Goal: Task Accomplishment & Management: Complete application form

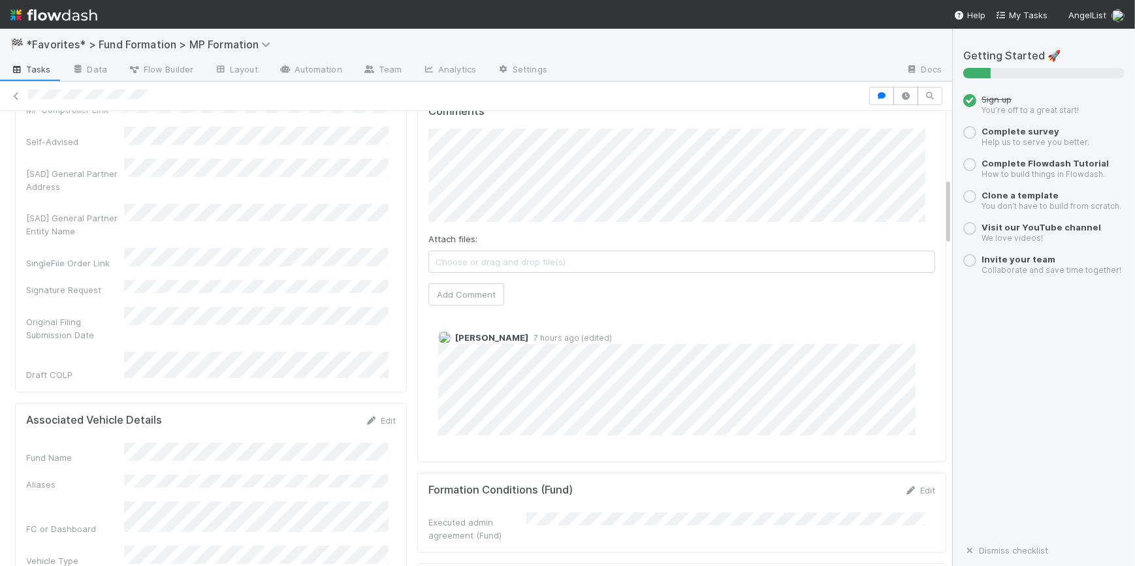
scroll to position [594, 0]
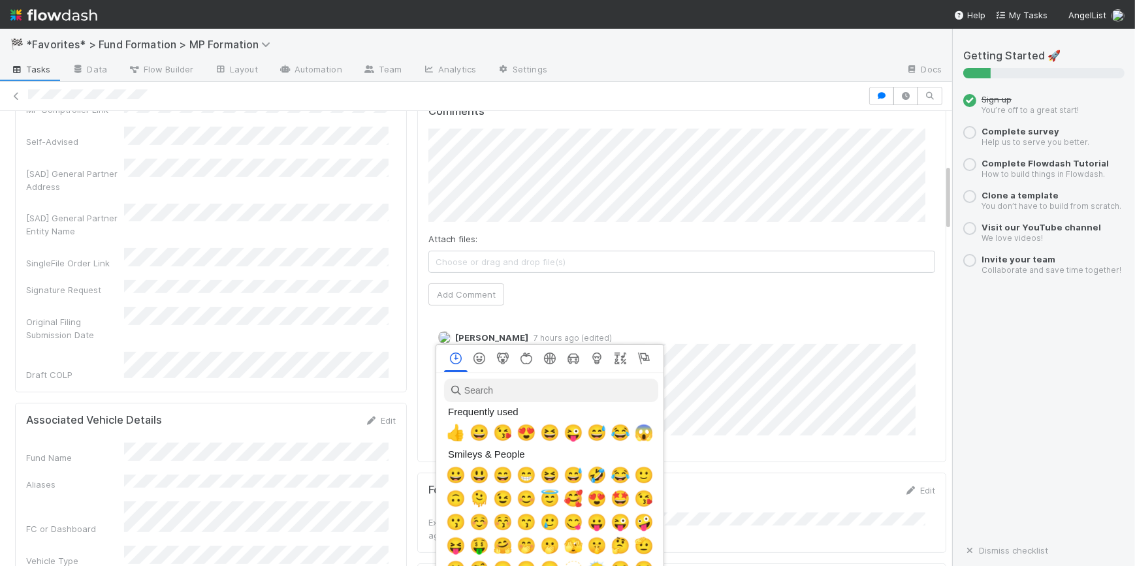
scroll to position [0, 3]
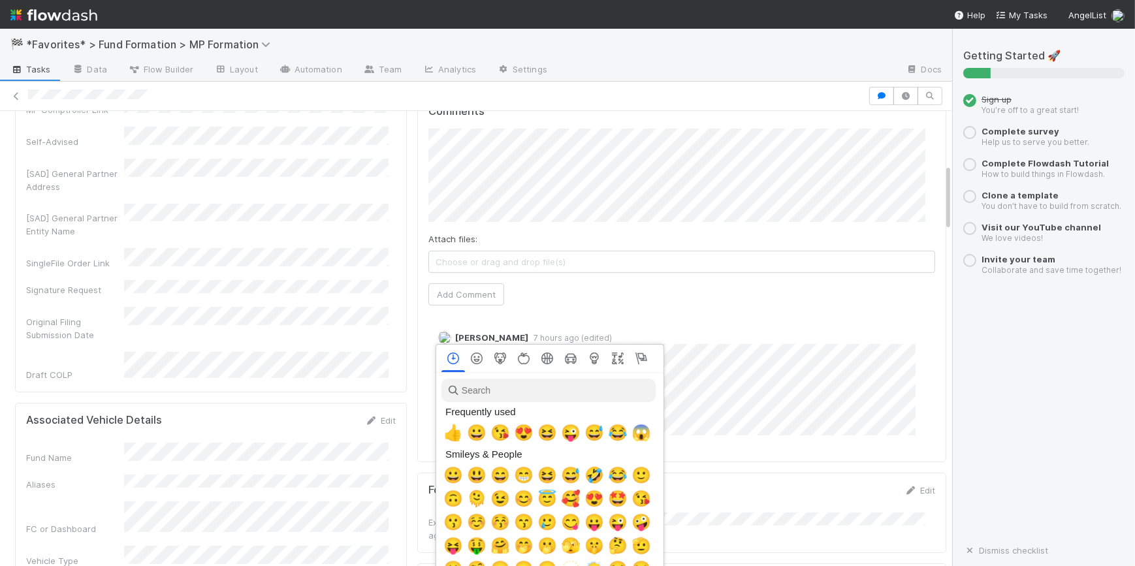
click at [452, 434] on span "👍" at bounding box center [454, 433] width 20 height 18
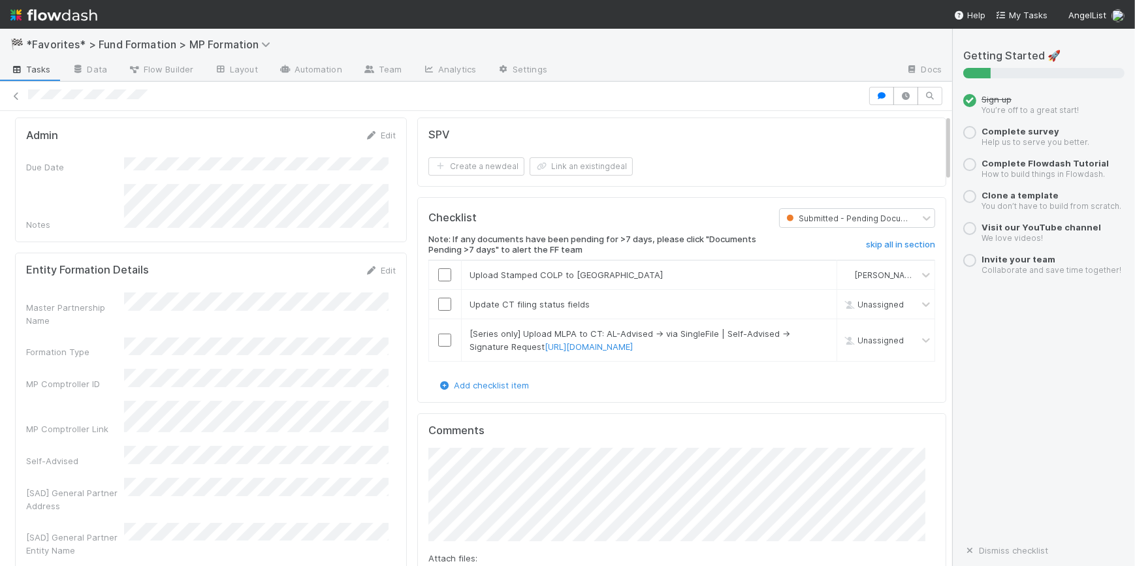
scroll to position [0, 0]
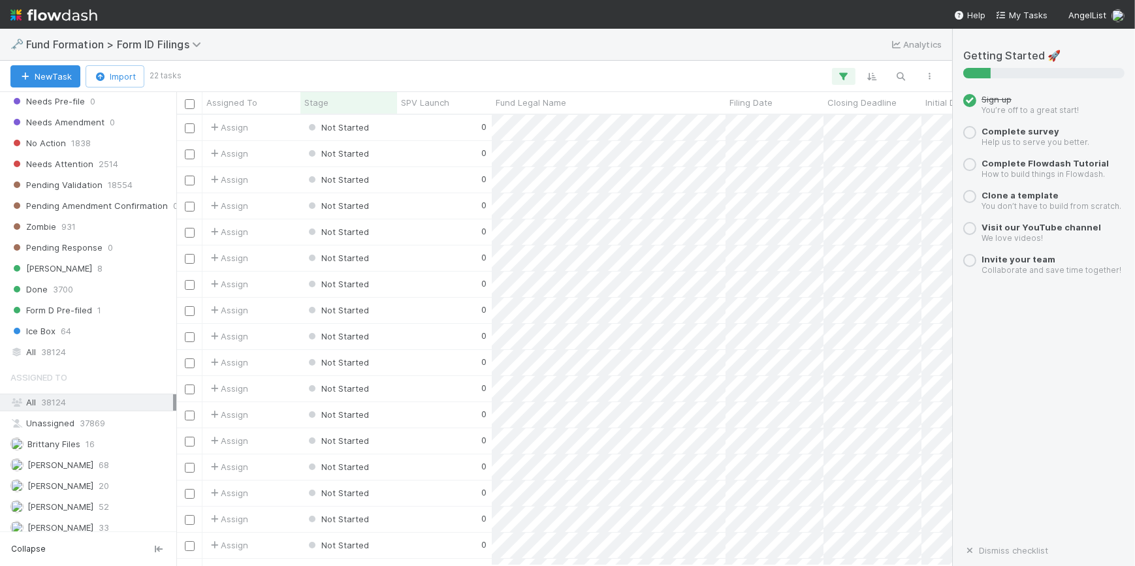
scroll to position [441, 0]
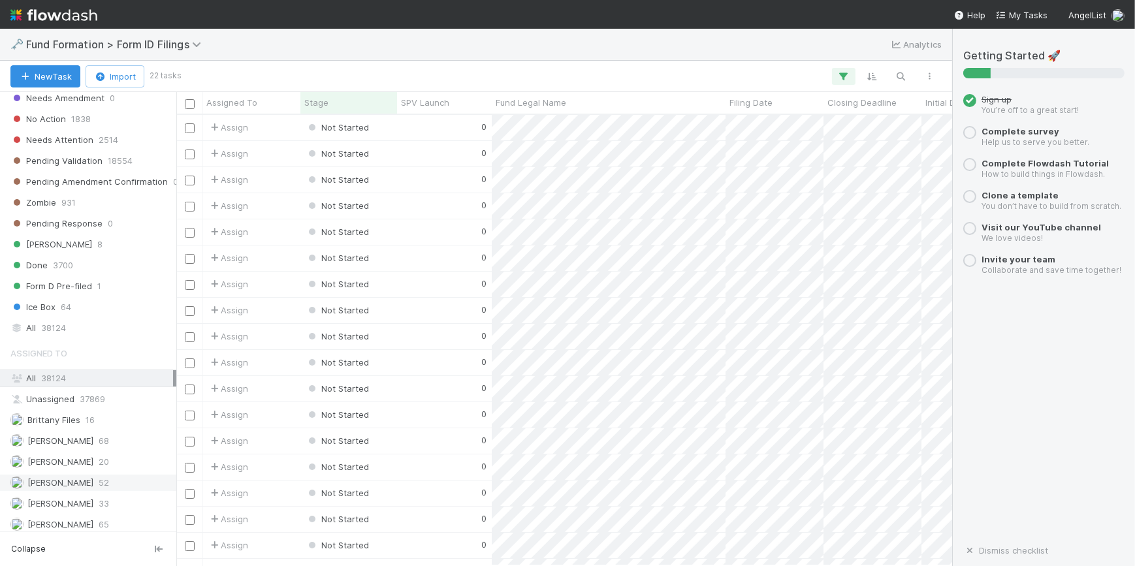
click at [99, 483] on span "52" at bounding box center [104, 483] width 10 height 16
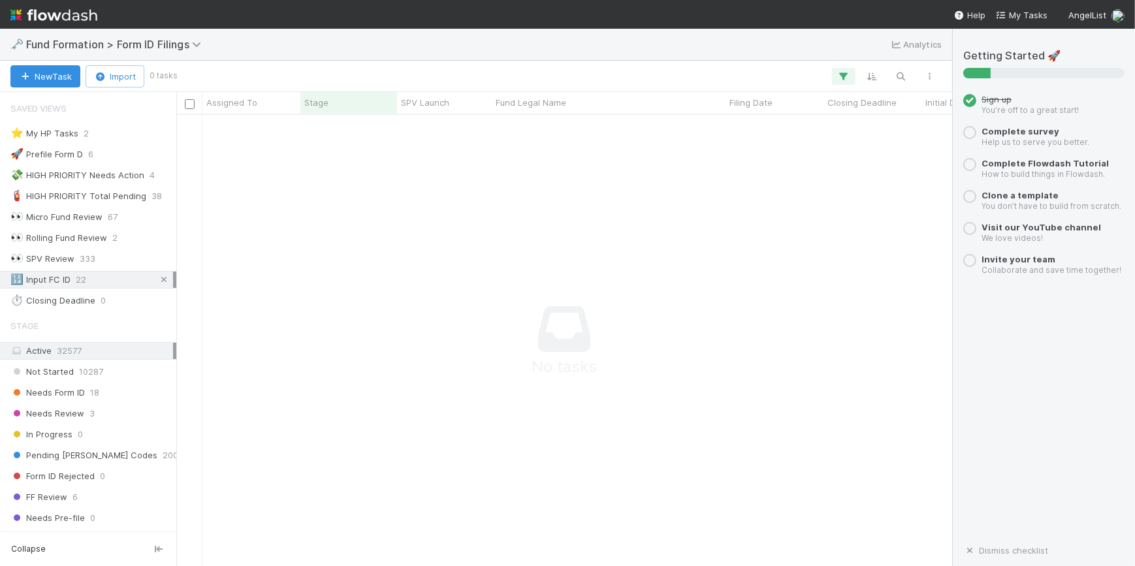
click at [157, 279] on icon at bounding box center [163, 280] width 13 height 8
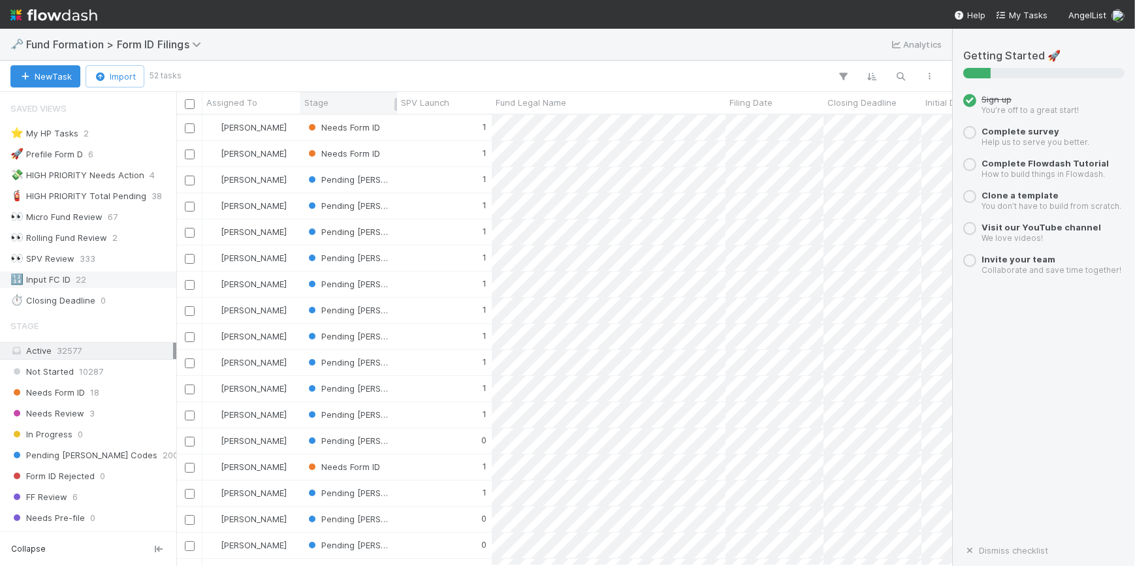
click at [356, 103] on div "Stage" at bounding box center [349, 102] width 90 height 13
click at [368, 134] on div "Sort First → Last" at bounding box center [379, 128] width 149 height 20
click at [99, 189] on div "🧯 HIGH PRIORITY Total Pending" at bounding box center [78, 196] width 136 height 16
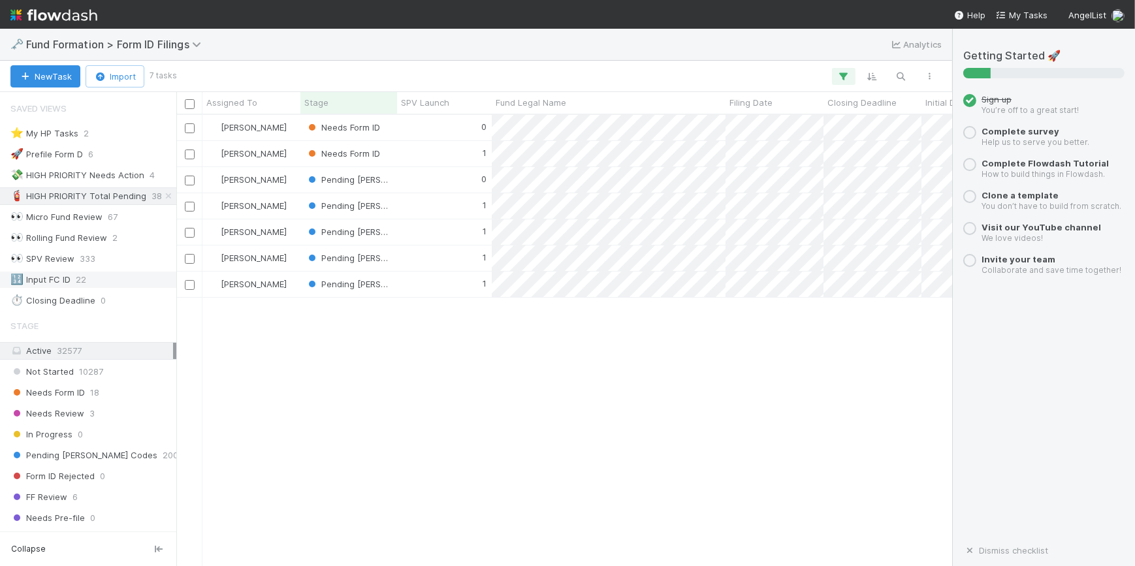
scroll to position [442, 767]
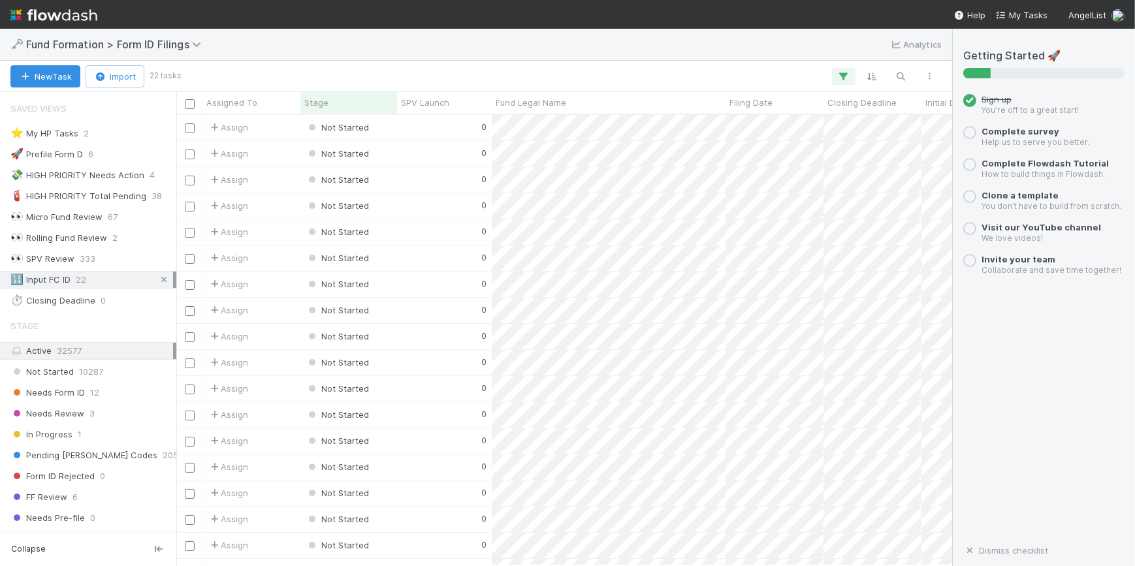
scroll to position [442, 767]
click at [157, 276] on icon at bounding box center [163, 280] width 13 height 8
click at [903, 76] on icon "button" at bounding box center [901, 77] width 13 height 12
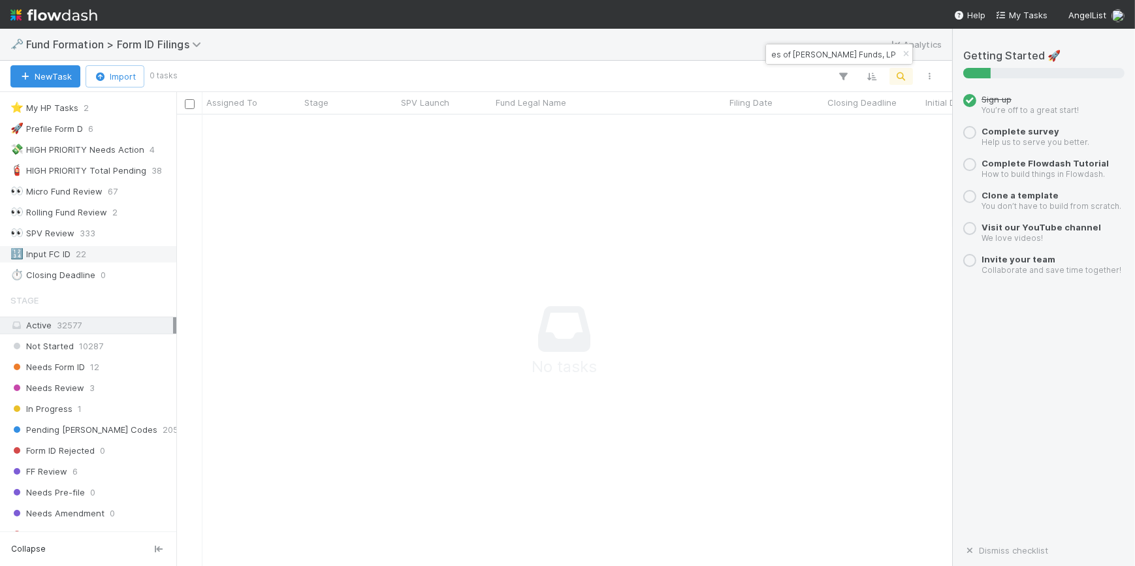
scroll to position [0, 0]
drag, startPoint x: 817, startPoint y: 52, endPoint x: 730, endPoint y: 52, distance: 86.9
click at [730, 52] on body "🗝️ Fund Formation > Form ID Filings Analytics New Task Import 0 tasks Assigned …" at bounding box center [567, 283] width 1135 height 566
click at [846, 52] on input "HE-0820 Fund III , a series of [PERSON_NAME] Funds, LP" at bounding box center [833, 54] width 131 height 16
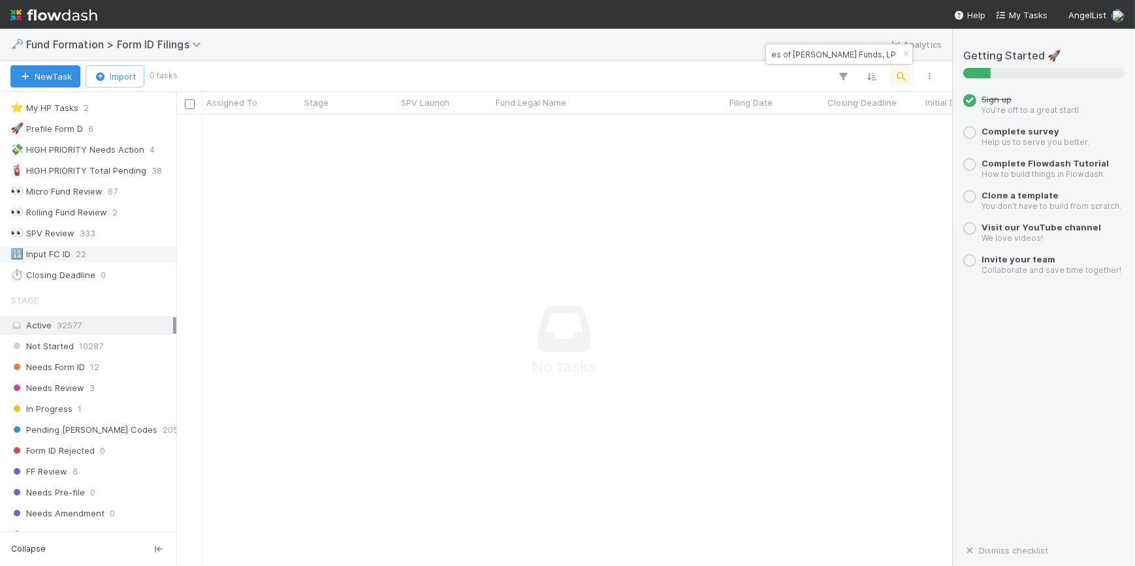
drag, startPoint x: 835, startPoint y: 52, endPoint x: 949, endPoint y: 57, distance: 113.8
click at [949, 57] on body "🗝️ Fund Formation > Form ID Filings Analytics New Task Import 0 tasks Assigned …" at bounding box center [567, 283] width 1135 height 566
type input "HE-0820 Fund III"
click at [425, 133] on div "1" at bounding box center [444, 127] width 95 height 25
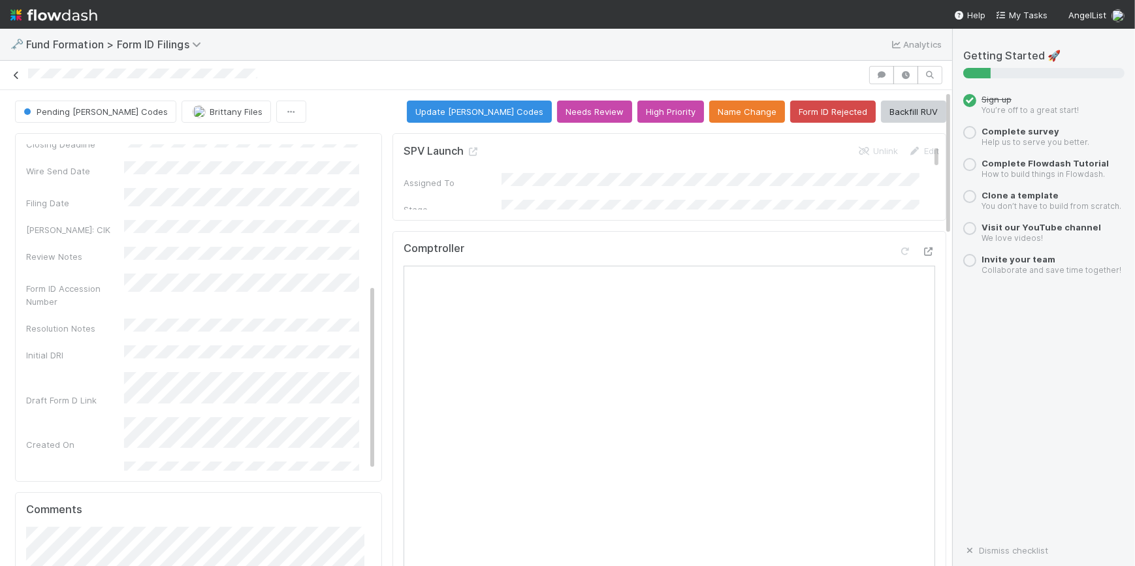
click at [13, 76] on icon at bounding box center [16, 75] width 13 height 8
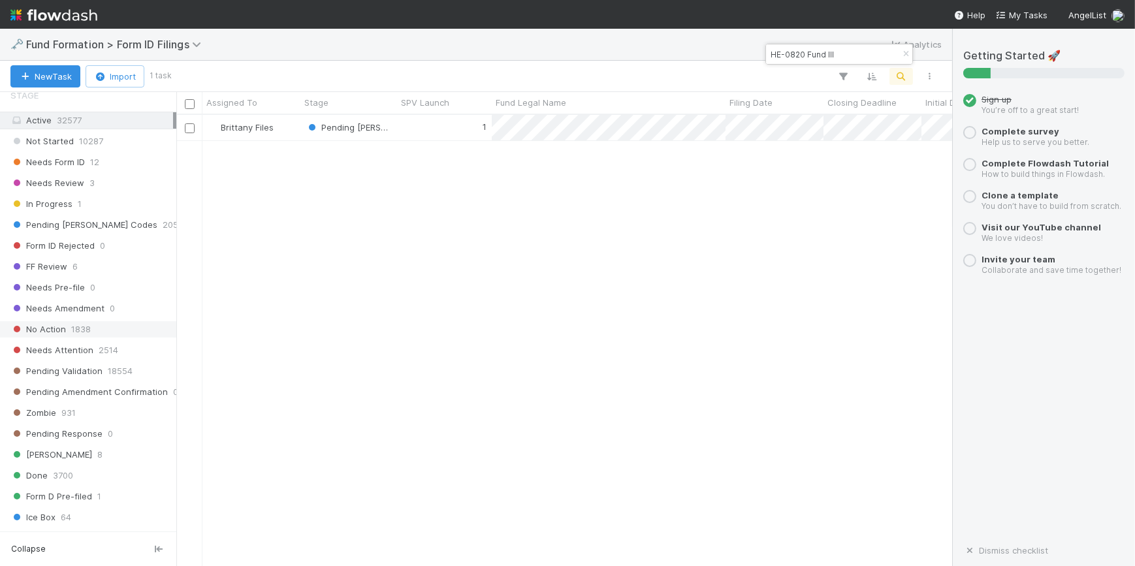
scroll to position [441, 0]
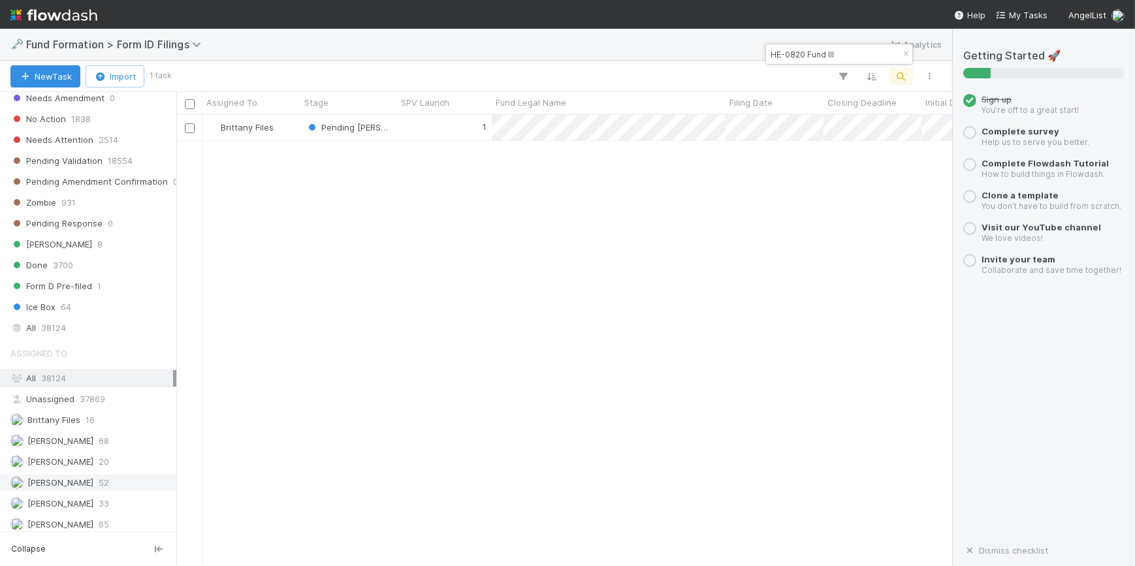
click at [89, 480] on div "[PERSON_NAME] 52" at bounding box center [91, 483] width 163 height 16
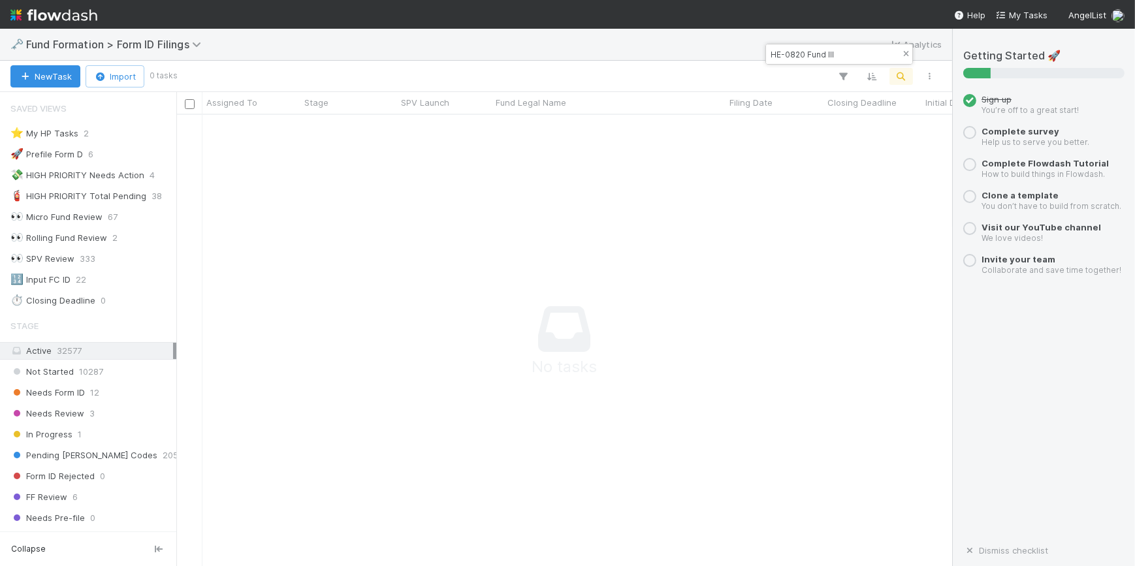
click at [908, 52] on icon "button" at bounding box center [906, 54] width 13 height 8
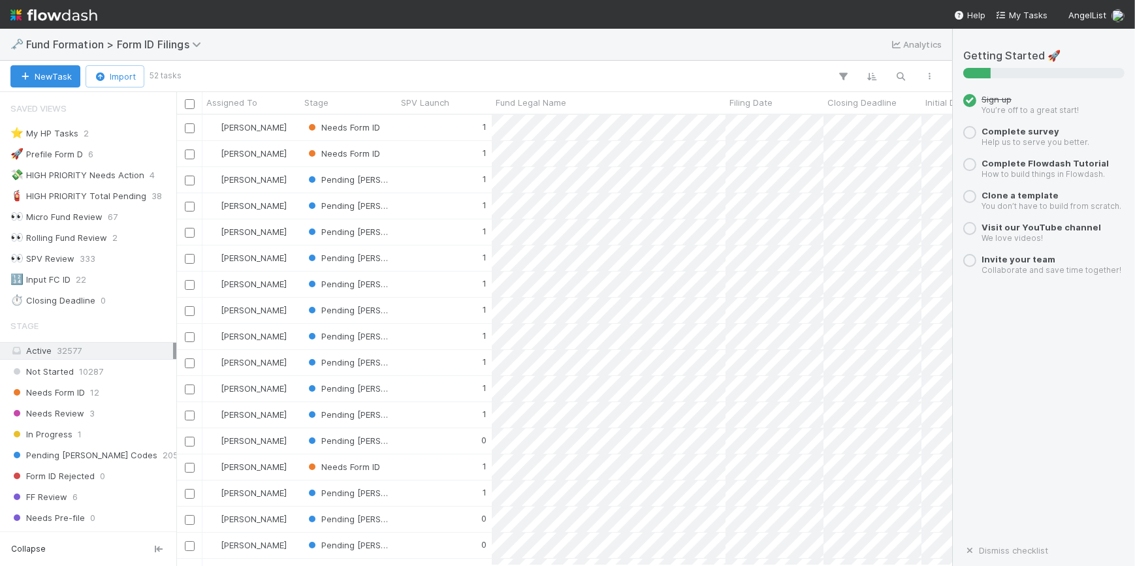
scroll to position [442, 767]
click at [366, 96] on div "Stage" at bounding box center [349, 102] width 90 height 13
click at [387, 124] on div "Sort First → Last" at bounding box center [379, 128] width 149 height 20
click at [412, 125] on div "0" at bounding box center [444, 127] width 95 height 25
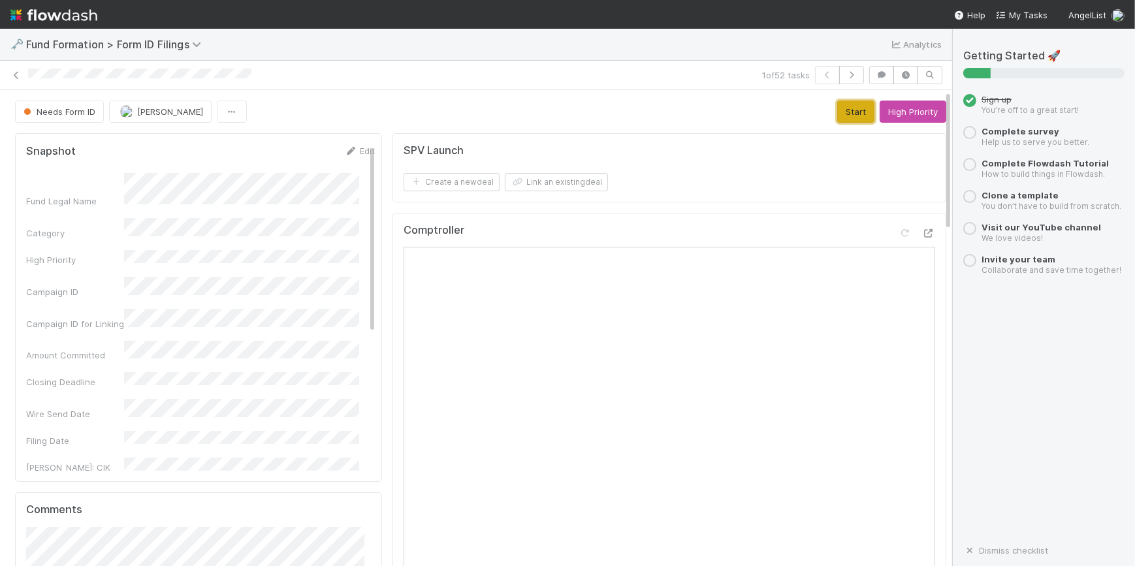
click at [839, 118] on button "Start" at bounding box center [856, 112] width 37 height 22
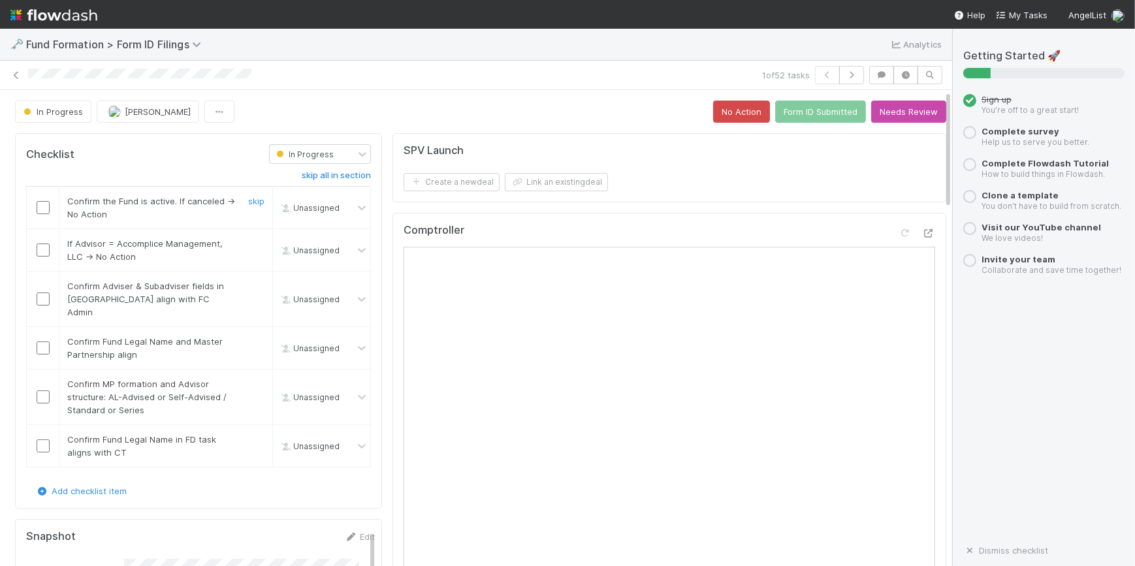
click at [42, 204] on input "checkbox" at bounding box center [43, 207] width 13 height 13
click at [39, 250] on input "checkbox" at bounding box center [43, 250] width 13 height 13
click at [44, 294] on input "checkbox" at bounding box center [43, 299] width 13 height 13
click at [39, 342] on input "checkbox" at bounding box center [43, 348] width 13 height 13
click at [43, 391] on input "checkbox" at bounding box center [43, 397] width 13 height 13
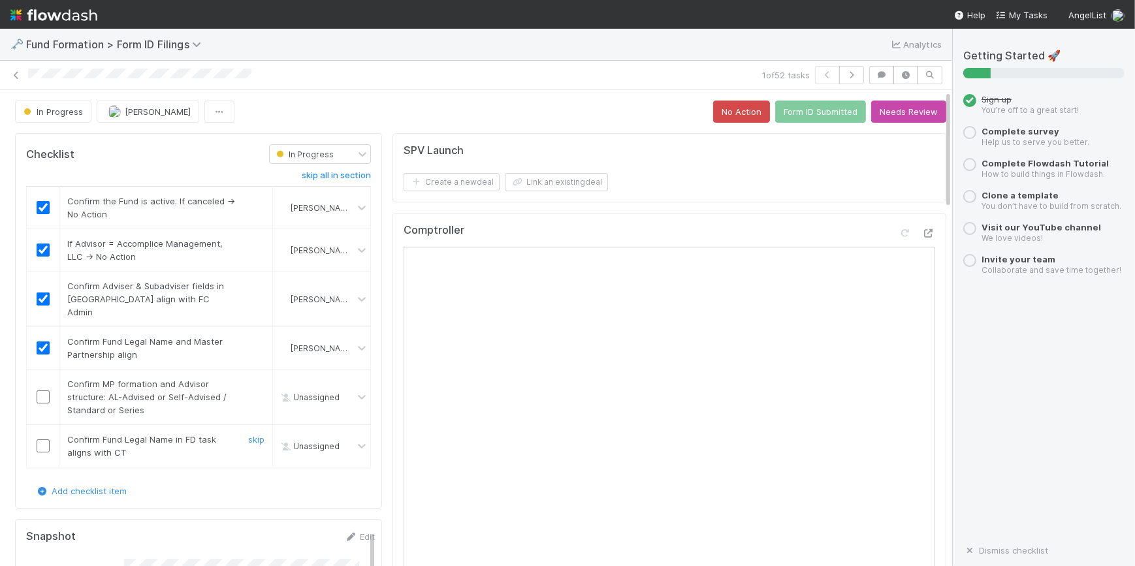
click at [37, 440] on input "checkbox" at bounding box center [43, 446] width 13 height 13
checkbox input "true"
click at [797, 114] on button "Form ID Submitted" at bounding box center [820, 112] width 91 height 22
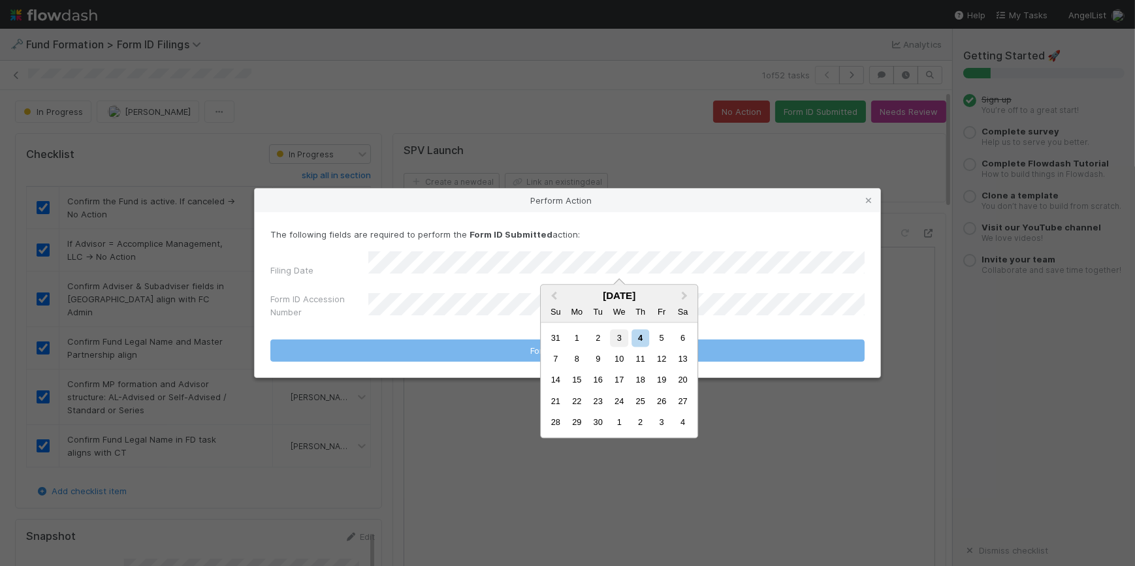
click at [614, 336] on div "3" at bounding box center [620, 338] width 18 height 18
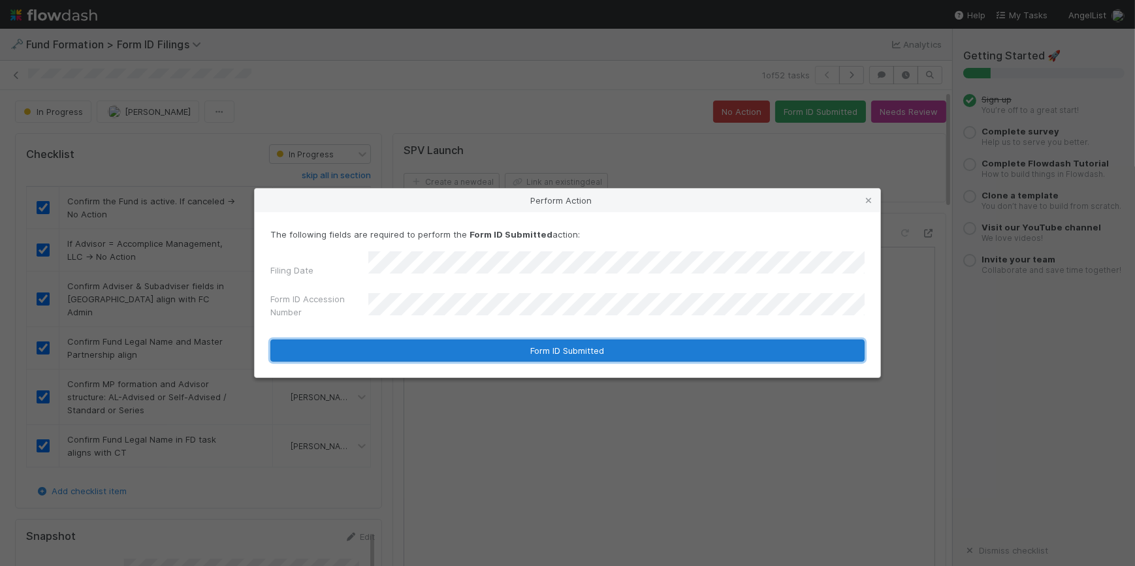
click at [477, 342] on button "Form ID Submitted" at bounding box center [567, 351] width 594 height 22
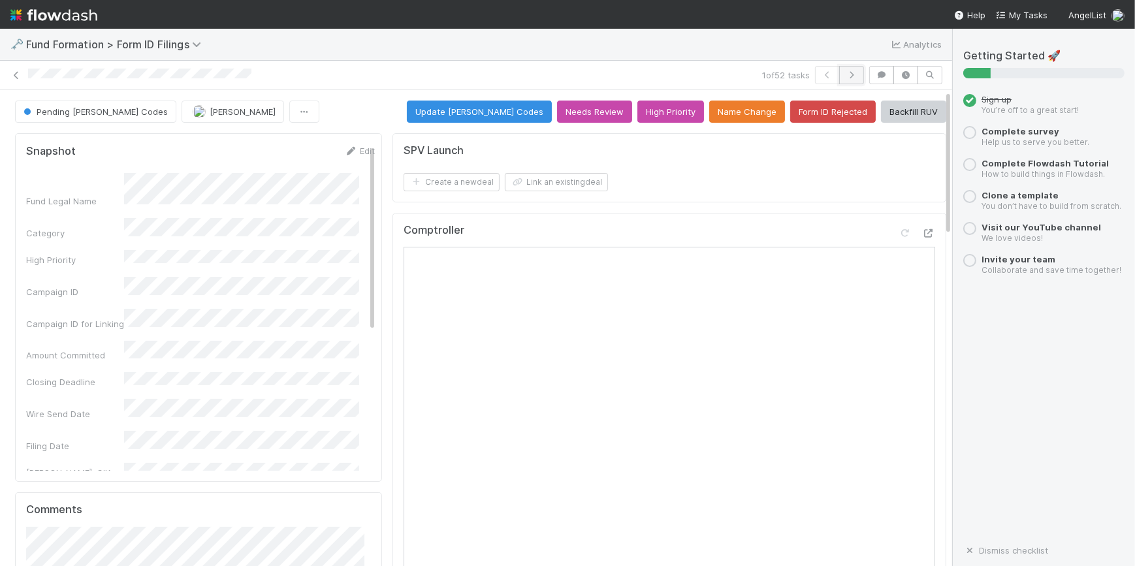
click at [845, 78] on button "button" at bounding box center [851, 75] width 25 height 18
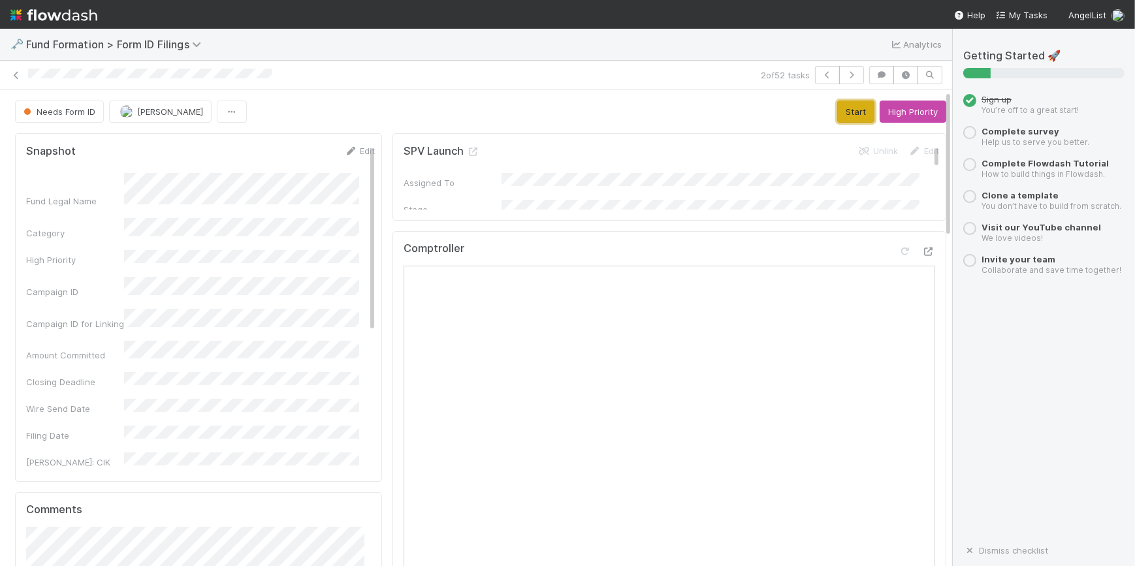
drag, startPoint x: 823, startPoint y: 109, endPoint x: 723, endPoint y: 263, distance: 183.6
click at [838, 109] on button "Start" at bounding box center [856, 112] width 37 height 22
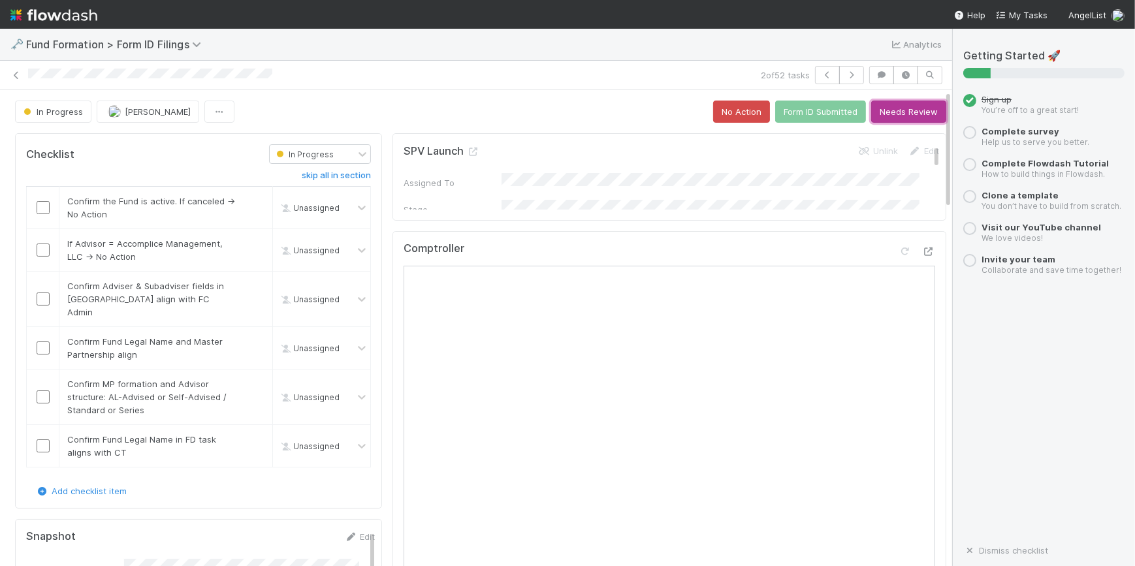
click at [895, 105] on button "Needs Review" at bounding box center [908, 112] width 75 height 22
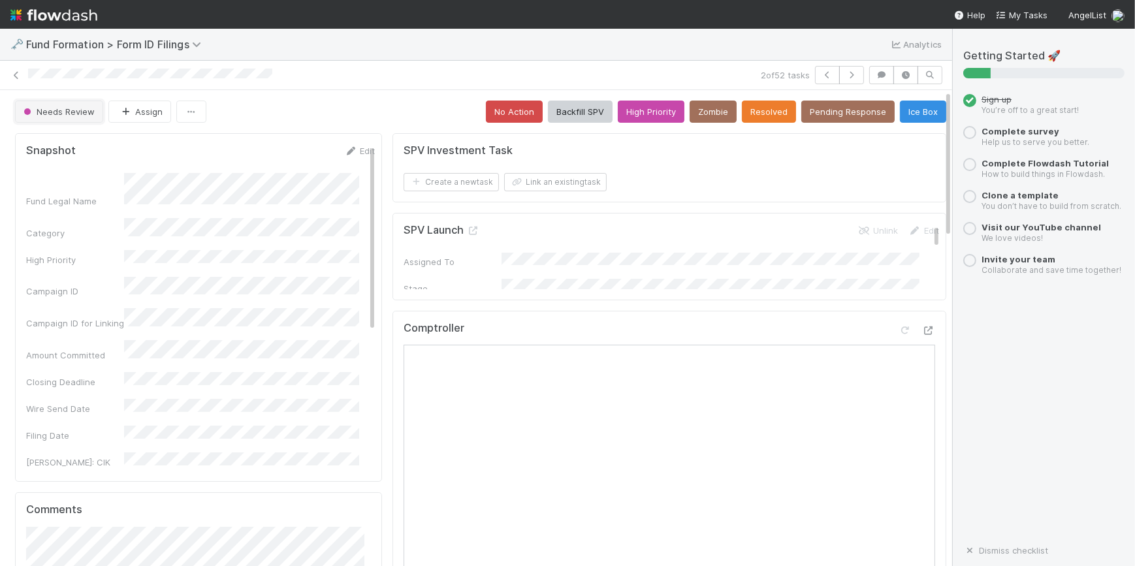
click at [71, 114] on span "Needs Review" at bounding box center [58, 111] width 74 height 10
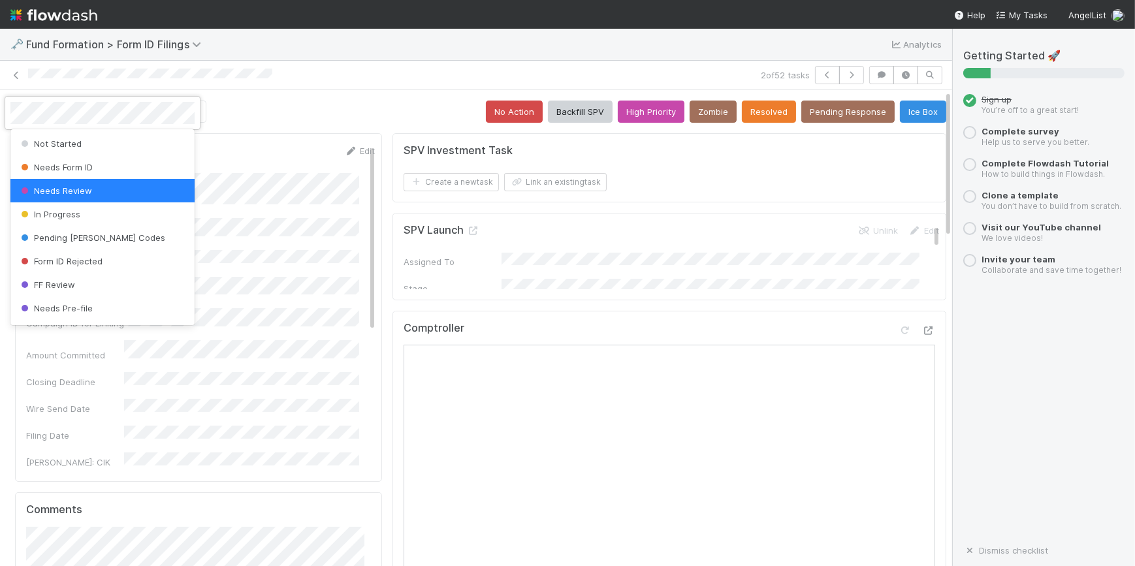
click at [77, 193] on span "Needs Review" at bounding box center [55, 191] width 74 height 10
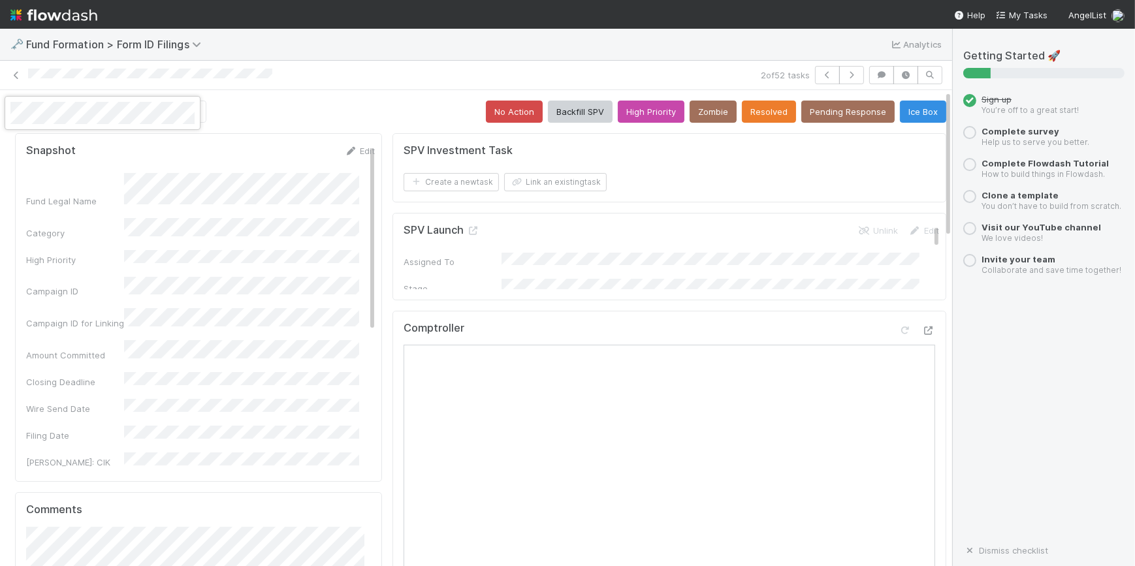
click at [844, 78] on div at bounding box center [567, 283] width 1135 height 566
click at [845, 76] on icon "button" at bounding box center [851, 75] width 13 height 8
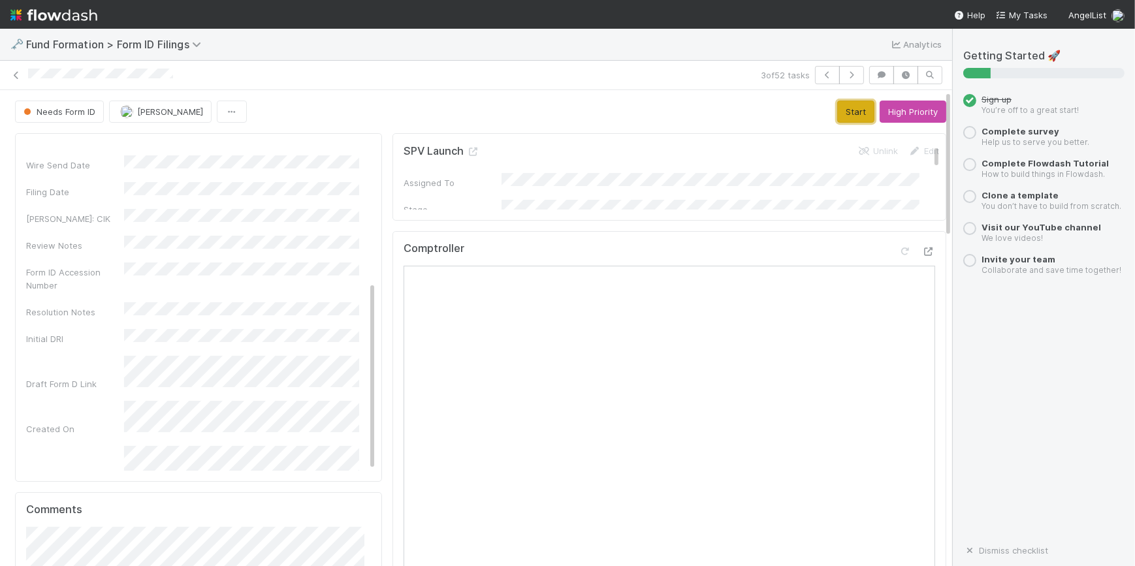
click at [838, 105] on button "Start" at bounding box center [856, 112] width 37 height 22
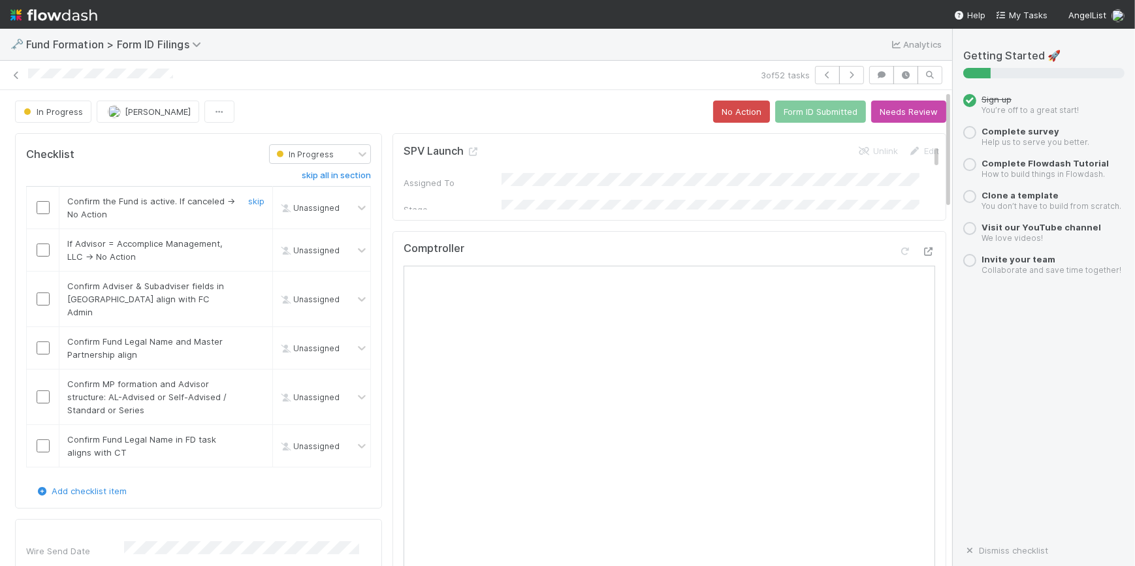
click at [40, 208] on input "checkbox" at bounding box center [43, 207] width 13 height 13
click at [41, 253] on input "checkbox" at bounding box center [43, 250] width 13 height 13
click at [47, 295] on input "checkbox" at bounding box center [43, 299] width 13 height 13
click at [46, 342] on input "checkbox" at bounding box center [43, 348] width 13 height 13
click at [42, 391] on input "checkbox" at bounding box center [43, 397] width 13 height 13
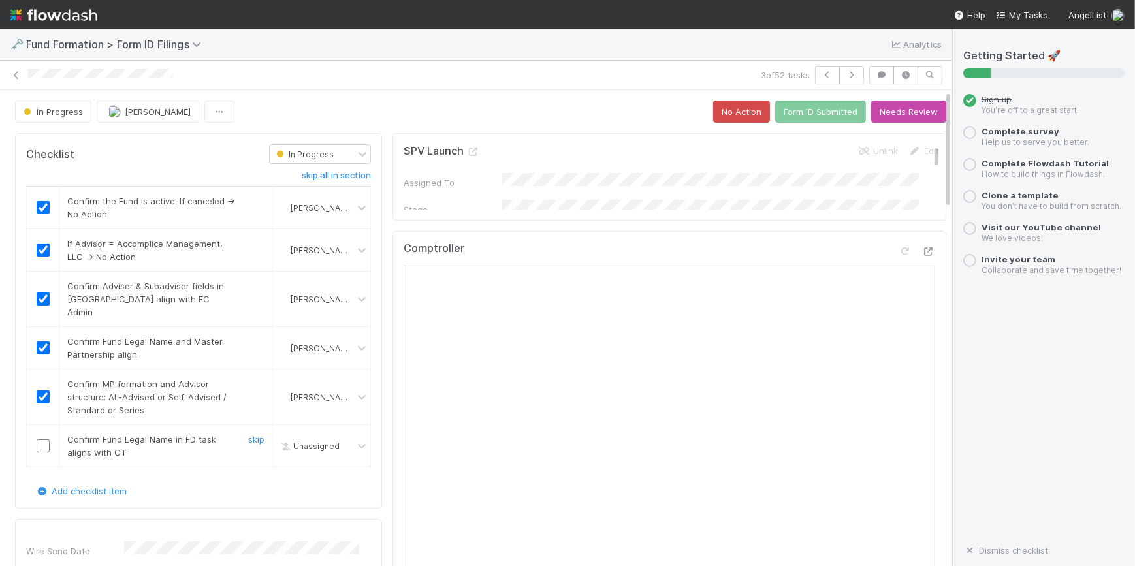
click at [44, 440] on input "checkbox" at bounding box center [43, 446] width 13 height 13
click at [791, 117] on button "Form ID Submitted" at bounding box center [820, 112] width 91 height 22
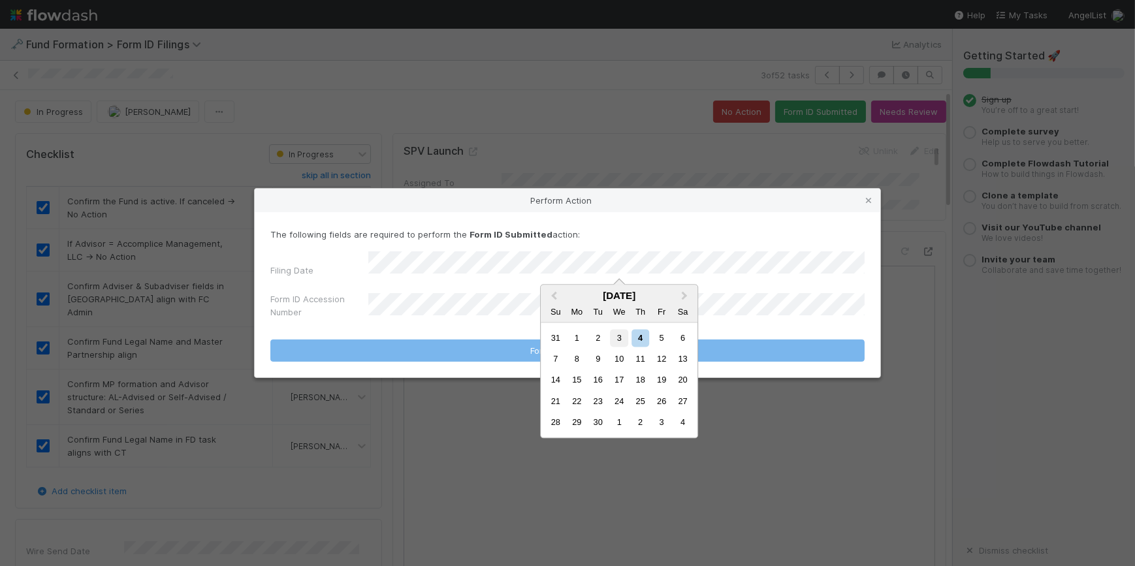
click at [614, 338] on div "3" at bounding box center [620, 338] width 18 height 18
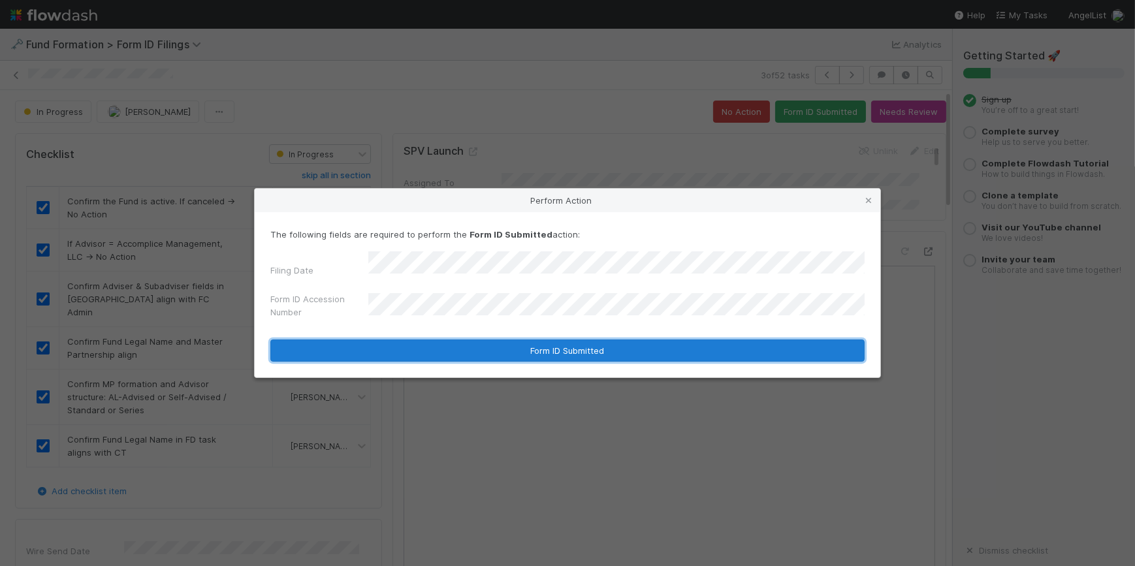
click at [749, 341] on button "Form ID Submitted" at bounding box center [567, 351] width 594 height 22
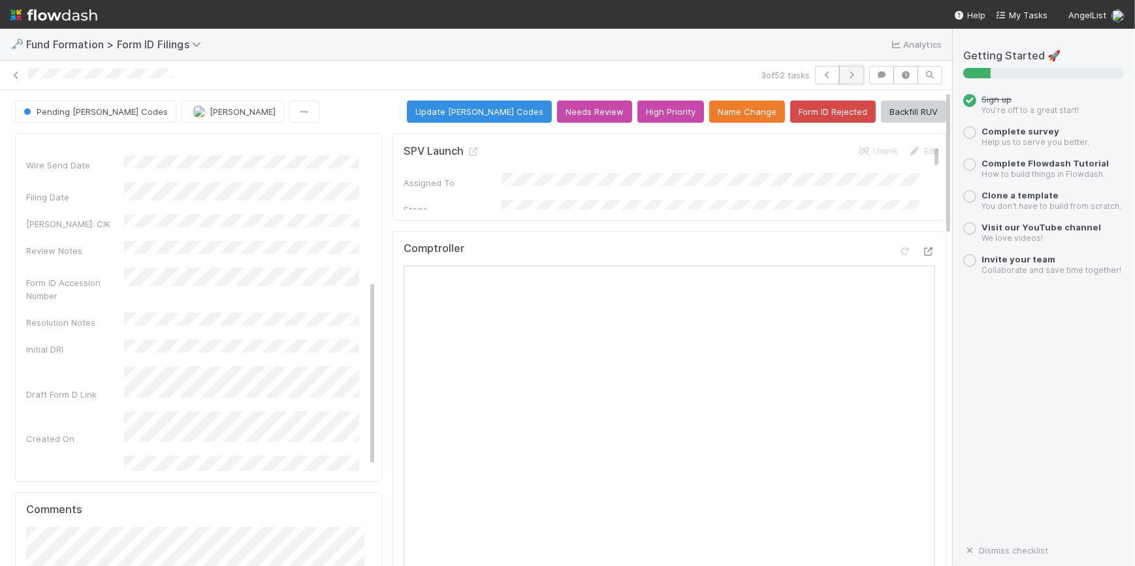
click at [847, 71] on icon "button" at bounding box center [851, 75] width 13 height 8
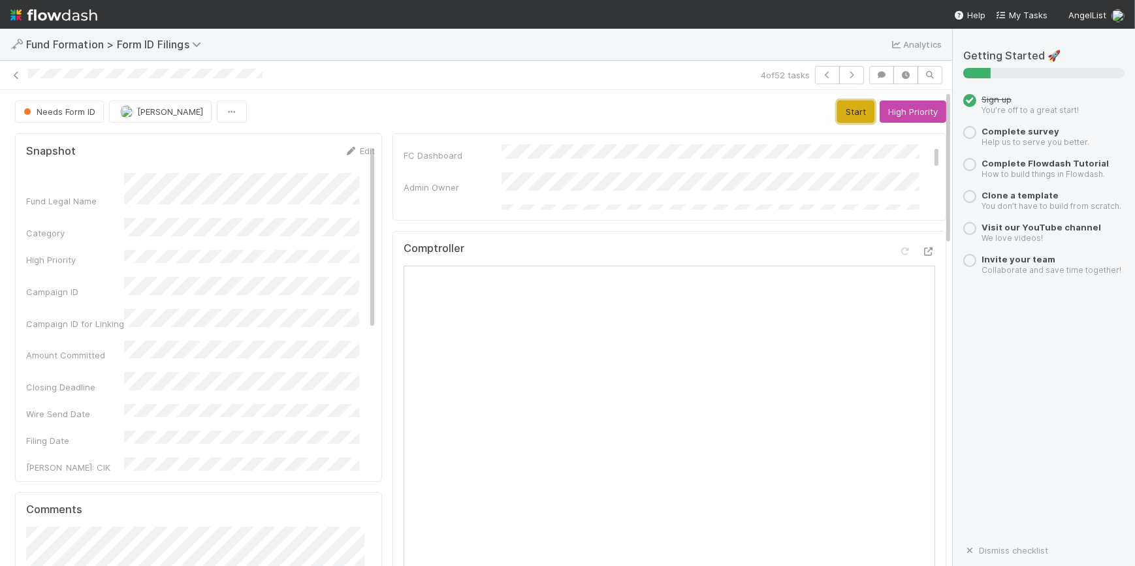
click at [843, 107] on button "Start" at bounding box center [856, 112] width 37 height 22
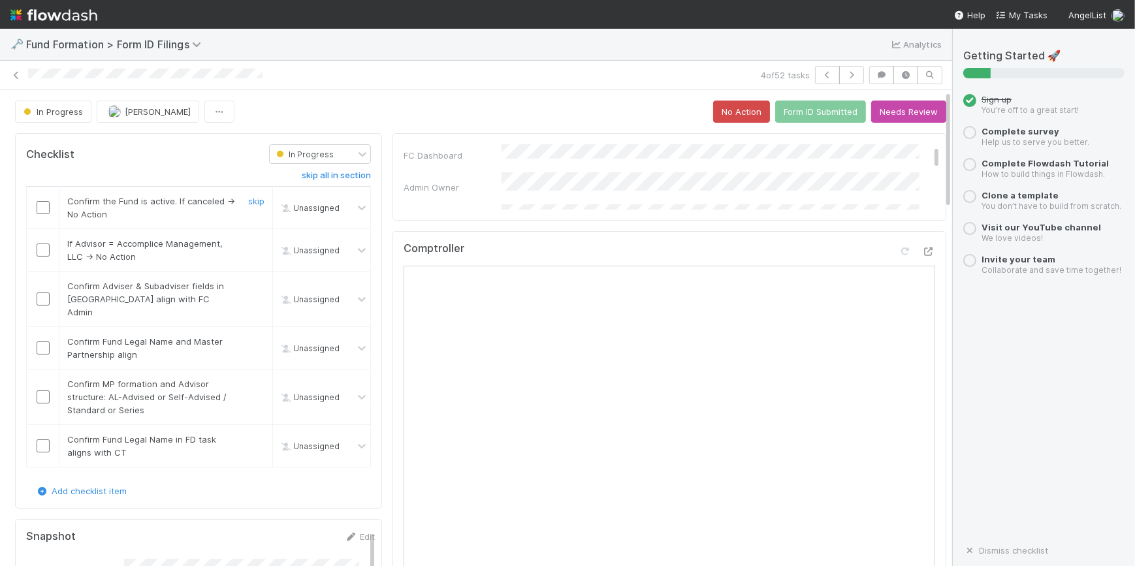
click at [44, 203] on input "checkbox" at bounding box center [43, 207] width 13 height 13
click at [46, 248] on input "checkbox" at bounding box center [43, 250] width 13 height 13
click at [42, 294] on input "checkbox" at bounding box center [43, 299] width 13 height 13
click at [42, 341] on td at bounding box center [43, 348] width 33 height 42
click at [43, 342] on input "checkbox" at bounding box center [43, 348] width 13 height 13
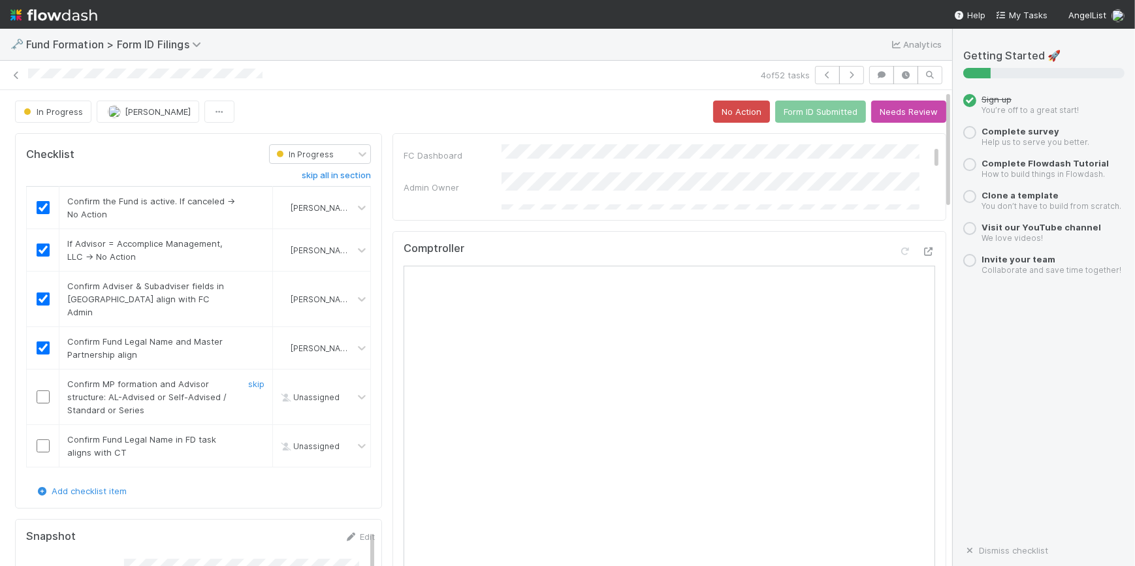
click at [41, 391] on input "checkbox" at bounding box center [43, 397] width 13 height 13
click at [41, 440] on input "checkbox" at bounding box center [43, 446] width 13 height 13
